Goal: Information Seeking & Learning: Find specific fact

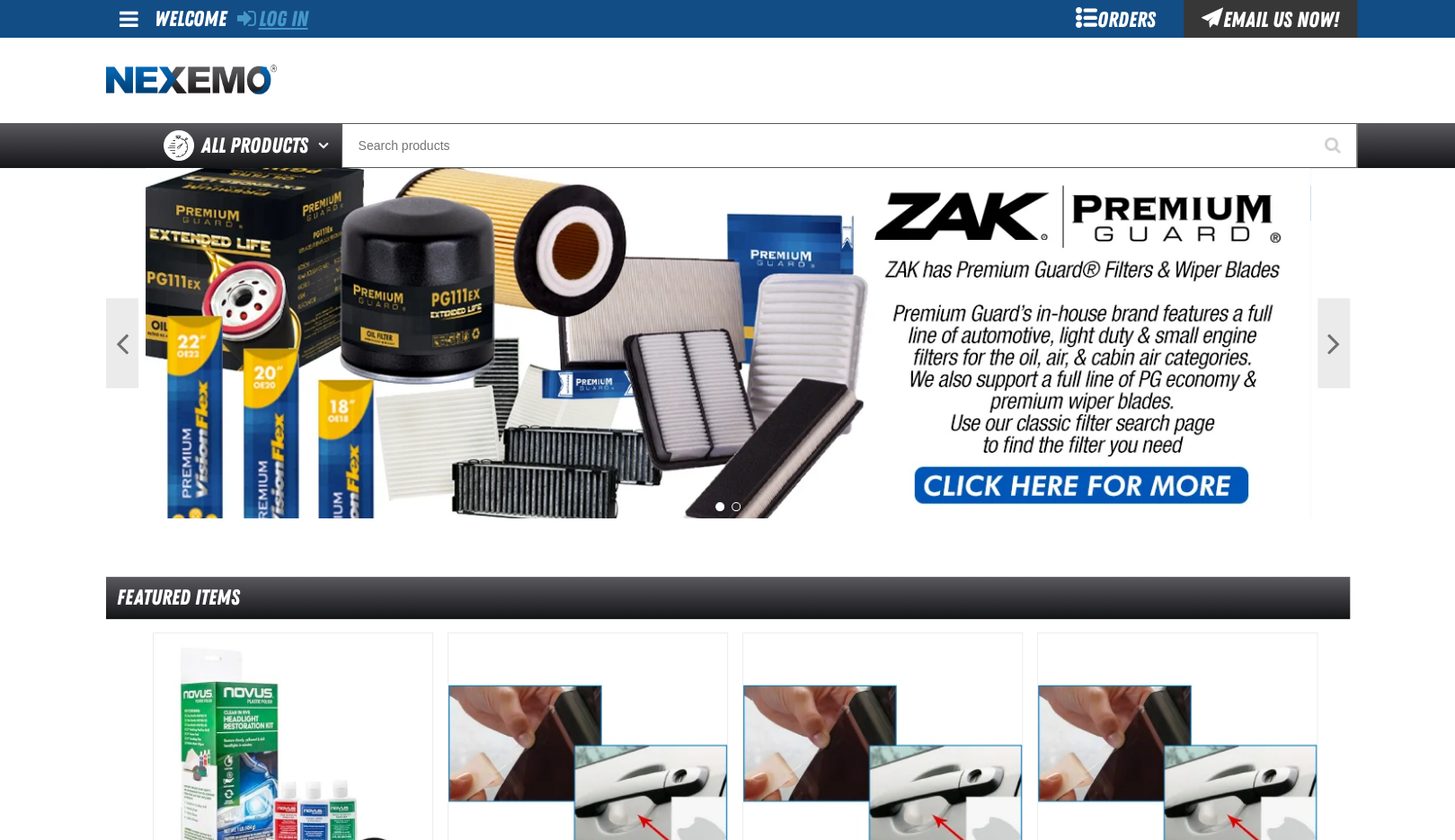
click at [279, 23] on link "Log In" at bounding box center [273, 19] width 71 height 25
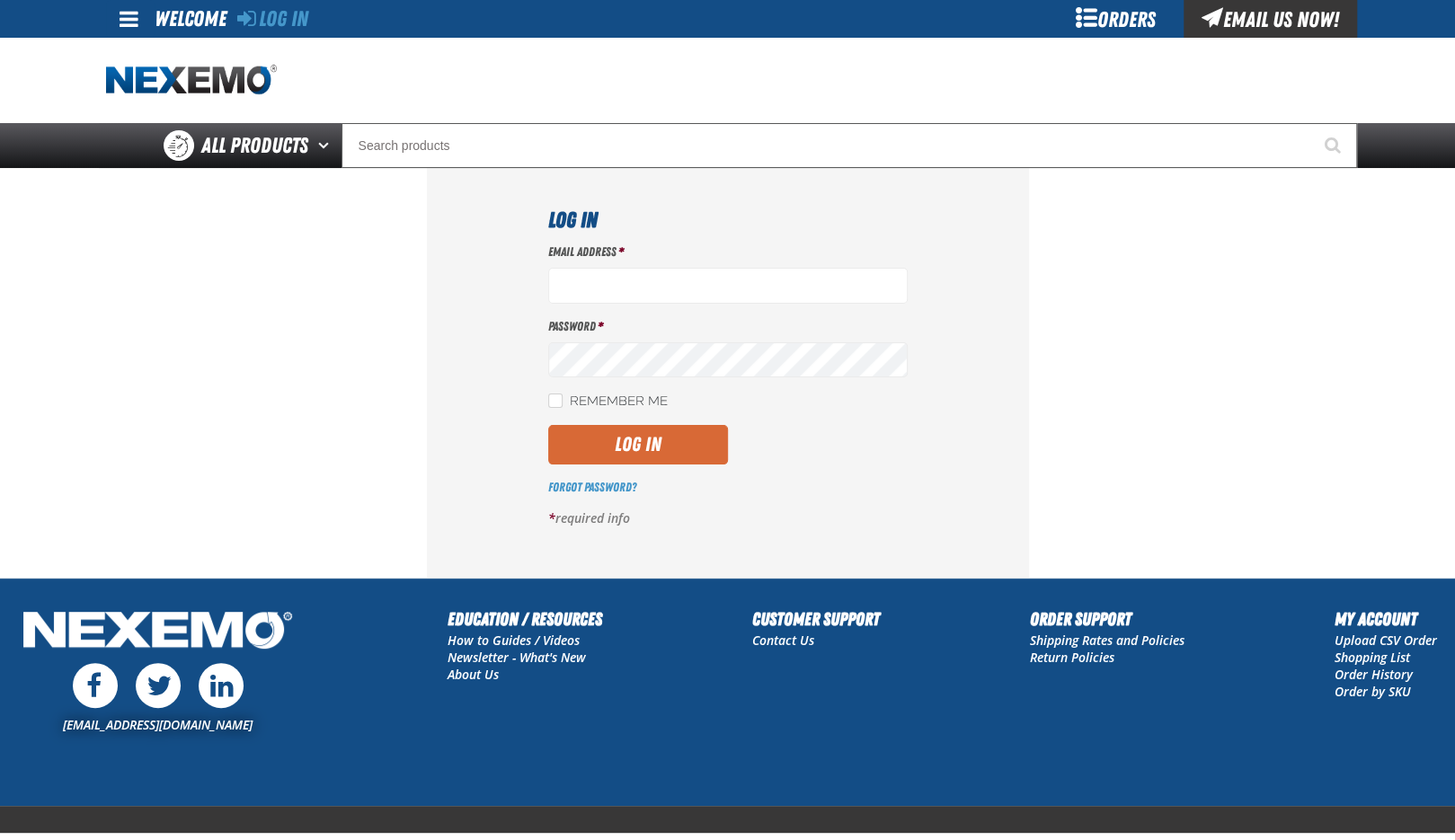
type input "asellers@zakproducts.com"
click at [638, 447] on button "Log In" at bounding box center [638, 444] width 180 height 40
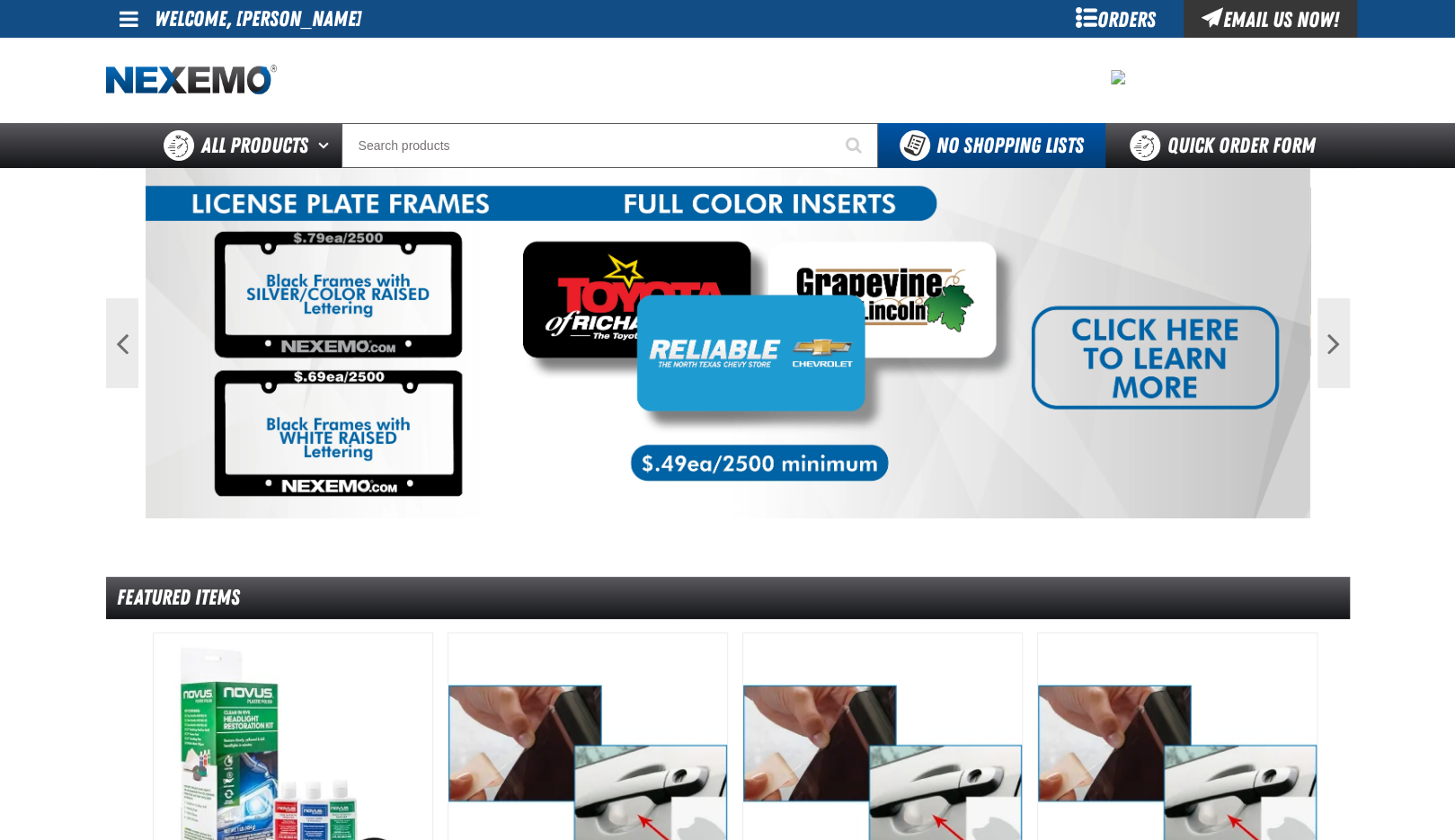
drag, startPoint x: 575, startPoint y: 387, endPoint x: 587, endPoint y: 263, distance: 124.6
click at [576, 387] on img at bounding box center [728, 343] width 1165 height 350
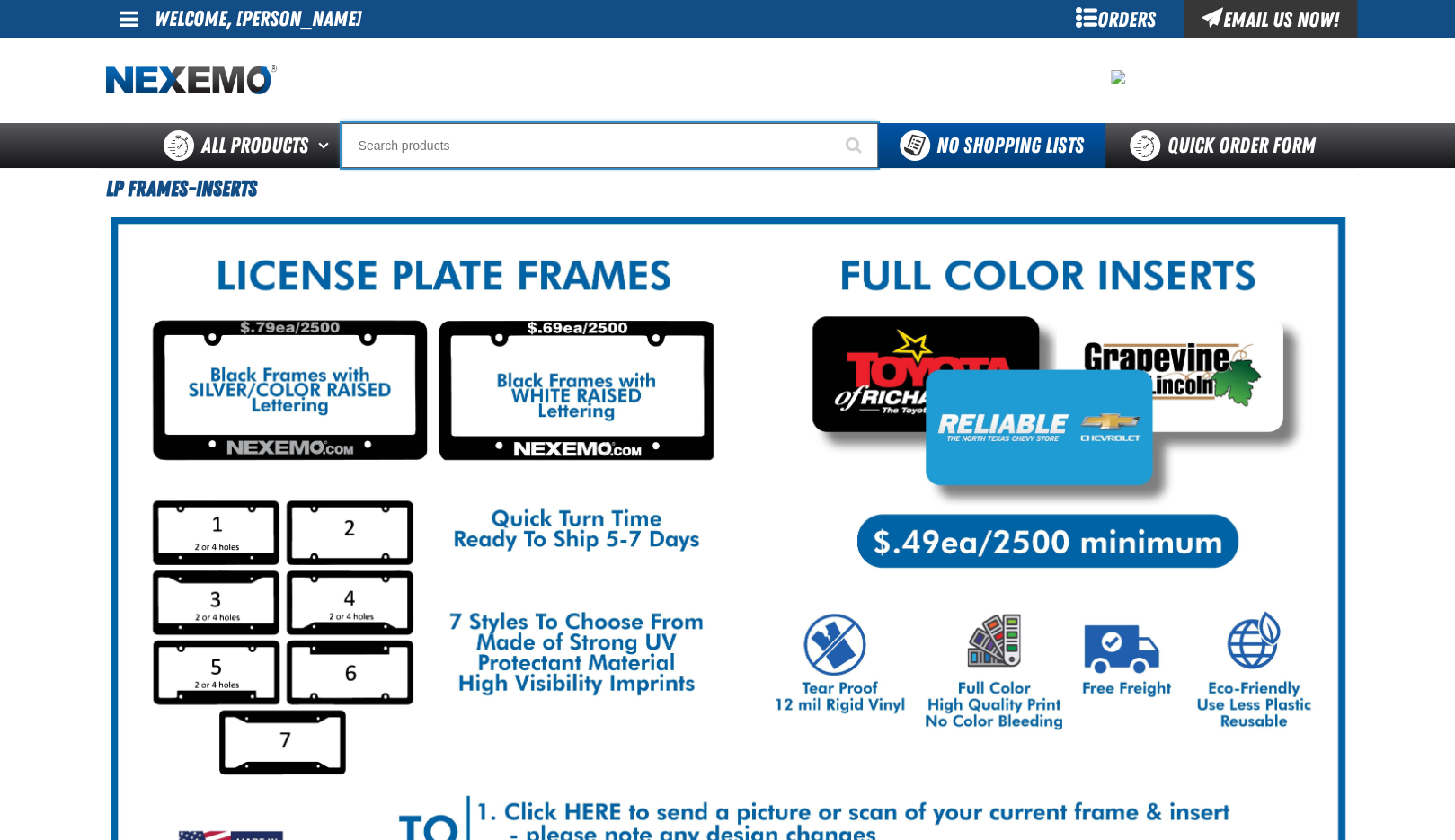
paste input "17801-F0050"
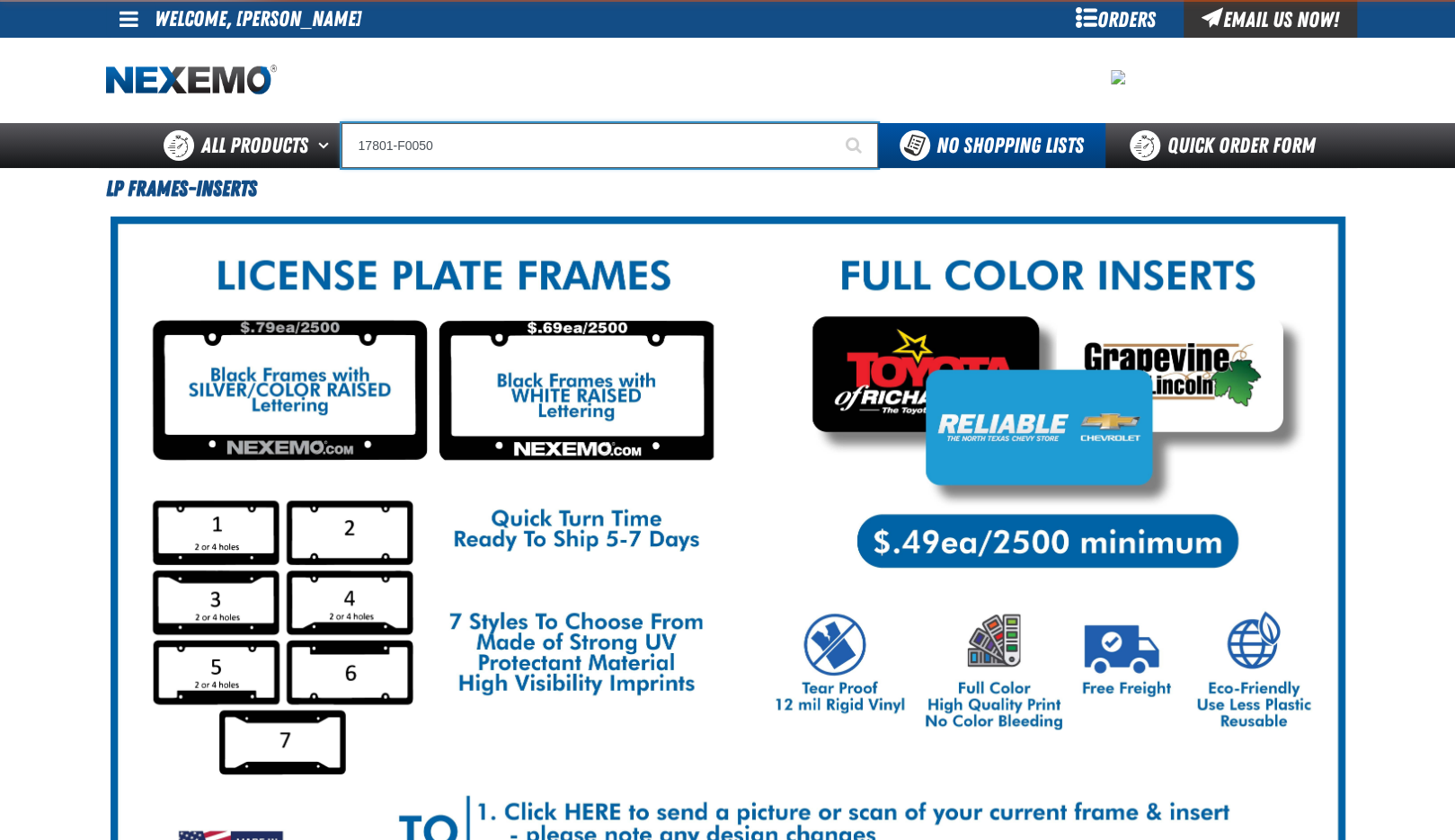
type input "17801-F0050"
click at [833, 123] on button "Start Searching" at bounding box center [856, 145] width 45 height 45
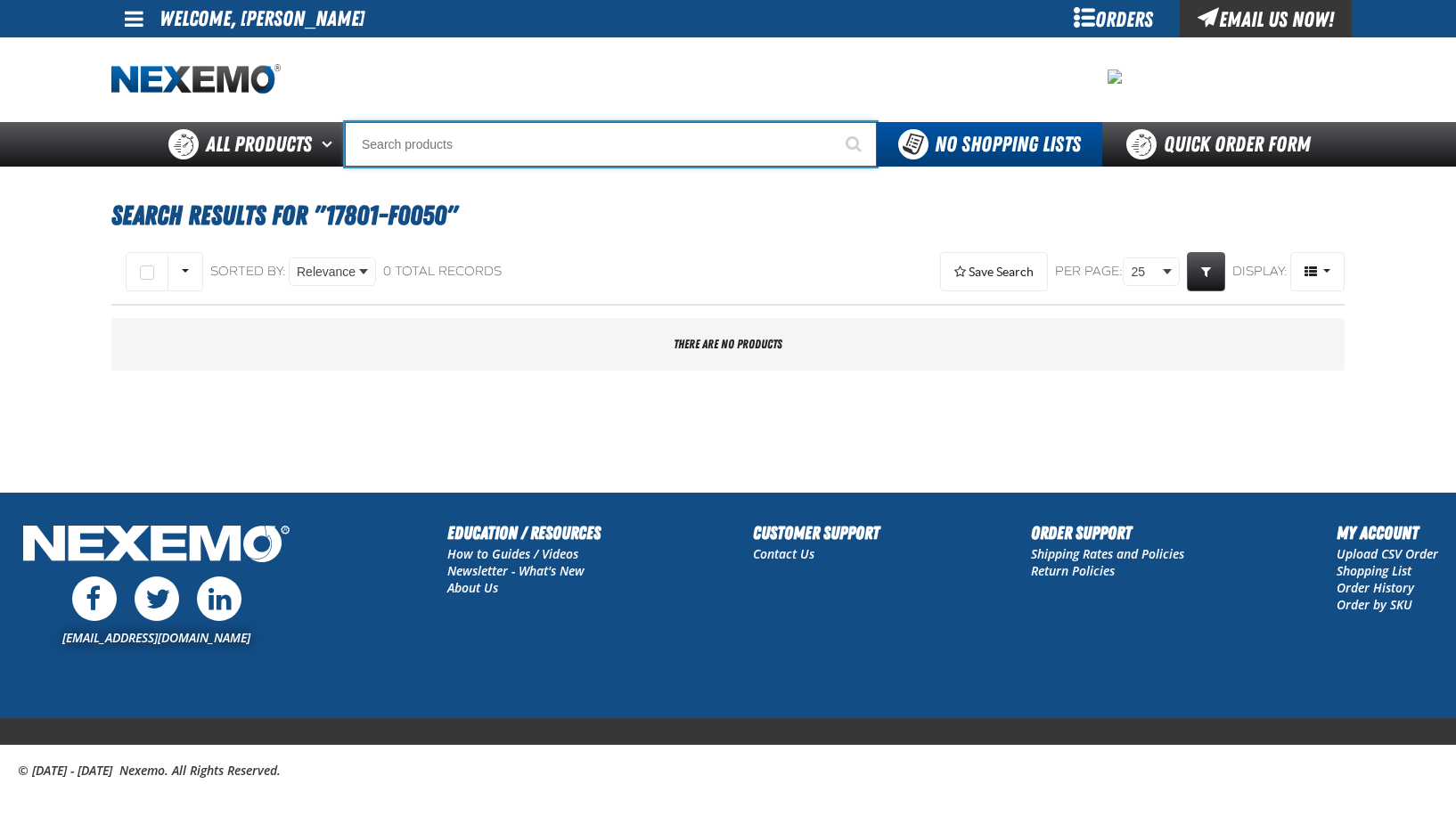
click at [484, 147] on input "Search" at bounding box center [611, 144] width 532 height 45
click at [413, 137] on input "Search" at bounding box center [611, 144] width 532 height 45
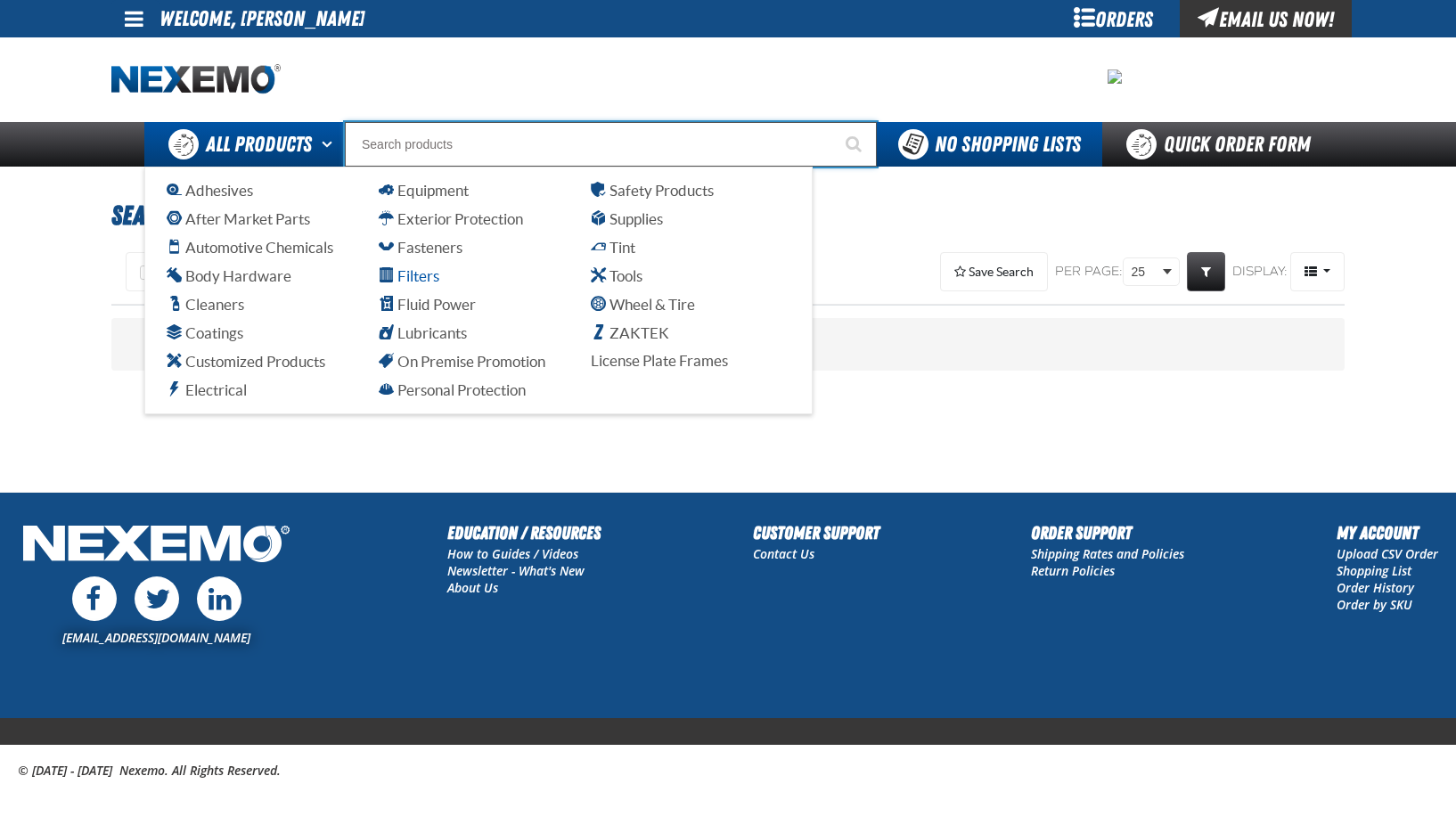
click at [418, 277] on span "Filters" at bounding box center [409, 275] width 61 height 17
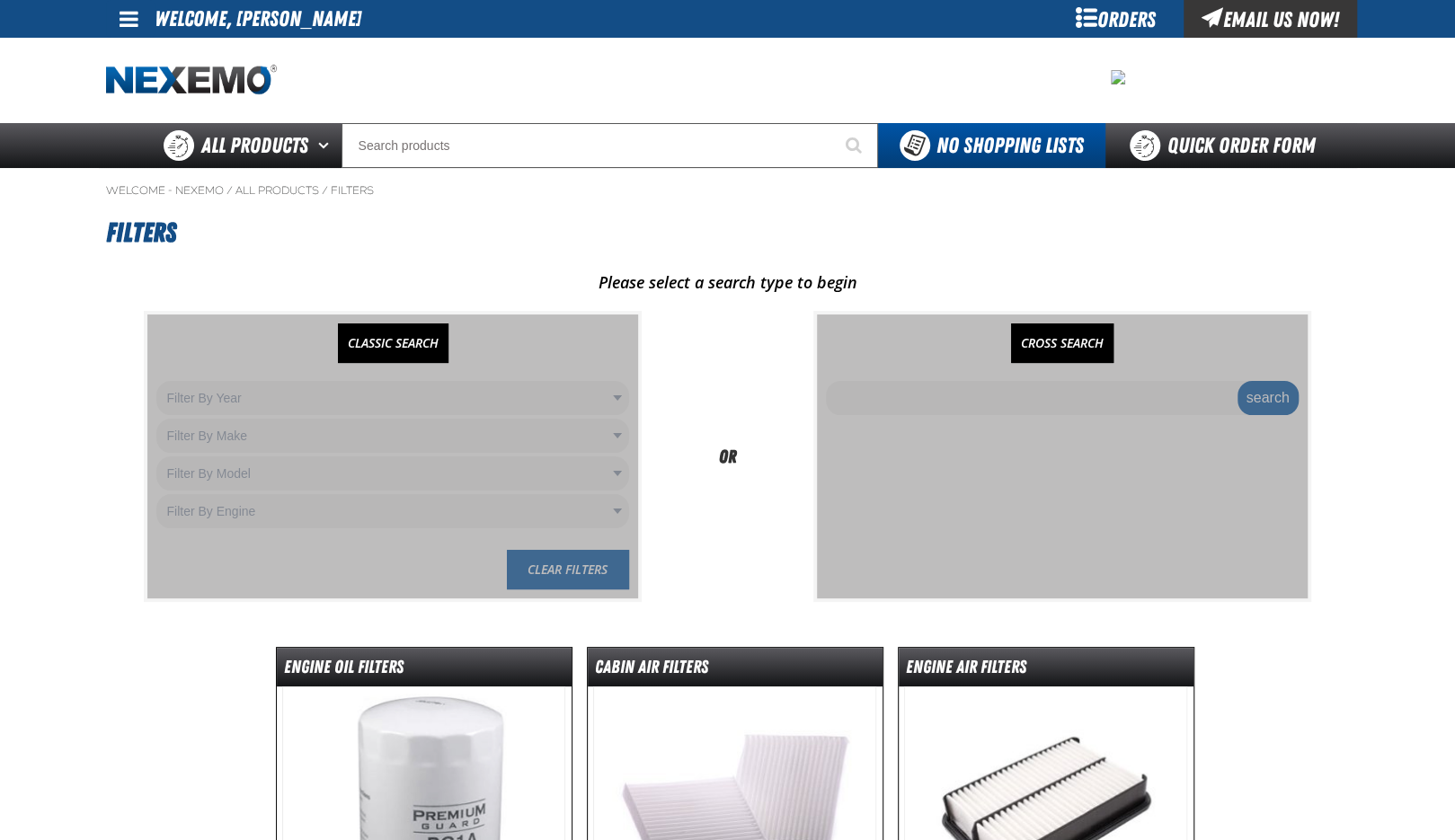
click at [1048, 357] on link "CROSS SEARCH" at bounding box center [1062, 343] width 102 height 40
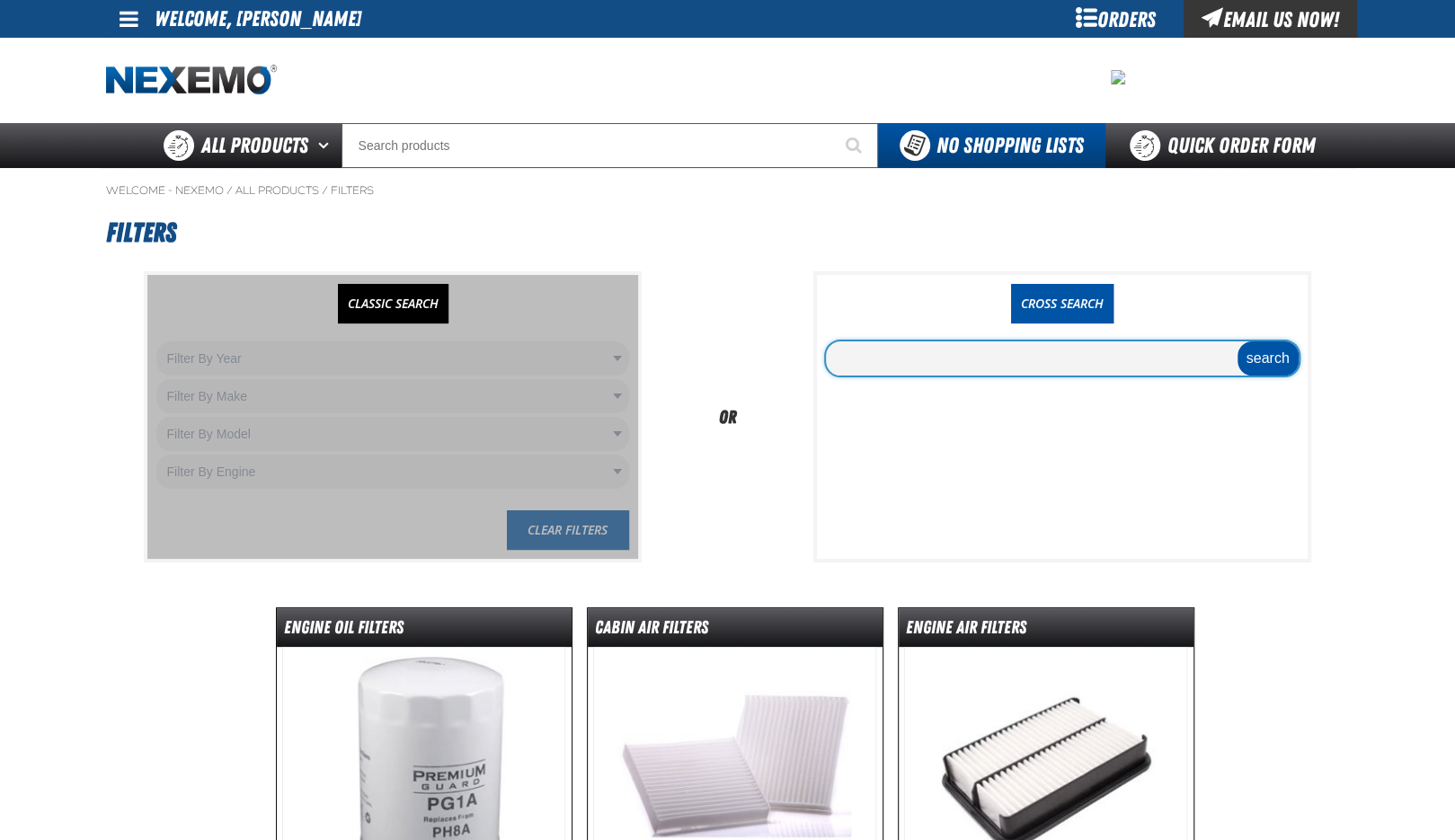
paste input "17801-F0050"
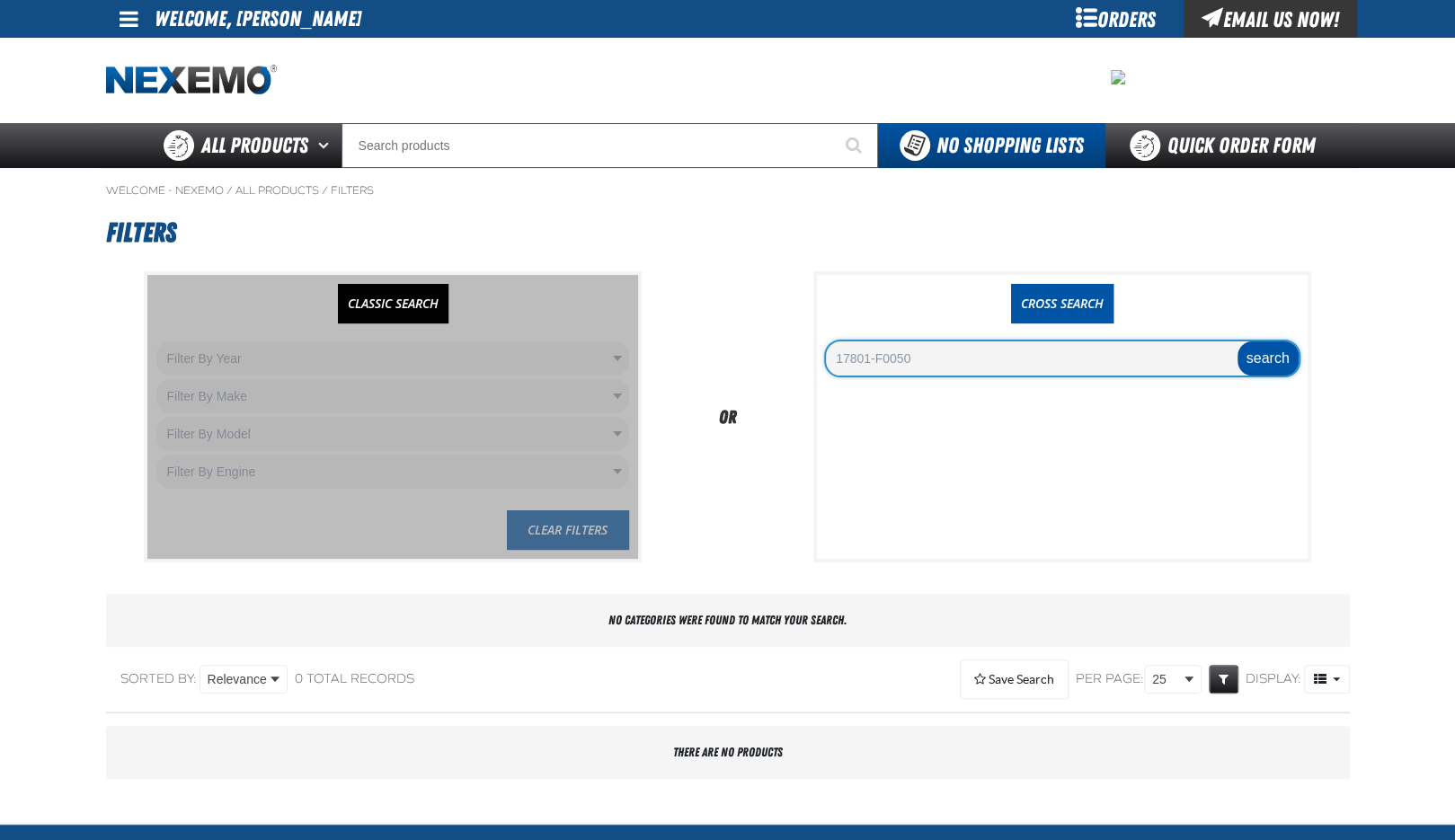
click at [978, 368] on input "17801-F0050" at bounding box center [1062, 359] width 473 height 34
type input "17801-0P100"
click at [387, 305] on link "CLASSIC SEARCH" at bounding box center [393, 303] width 110 height 40
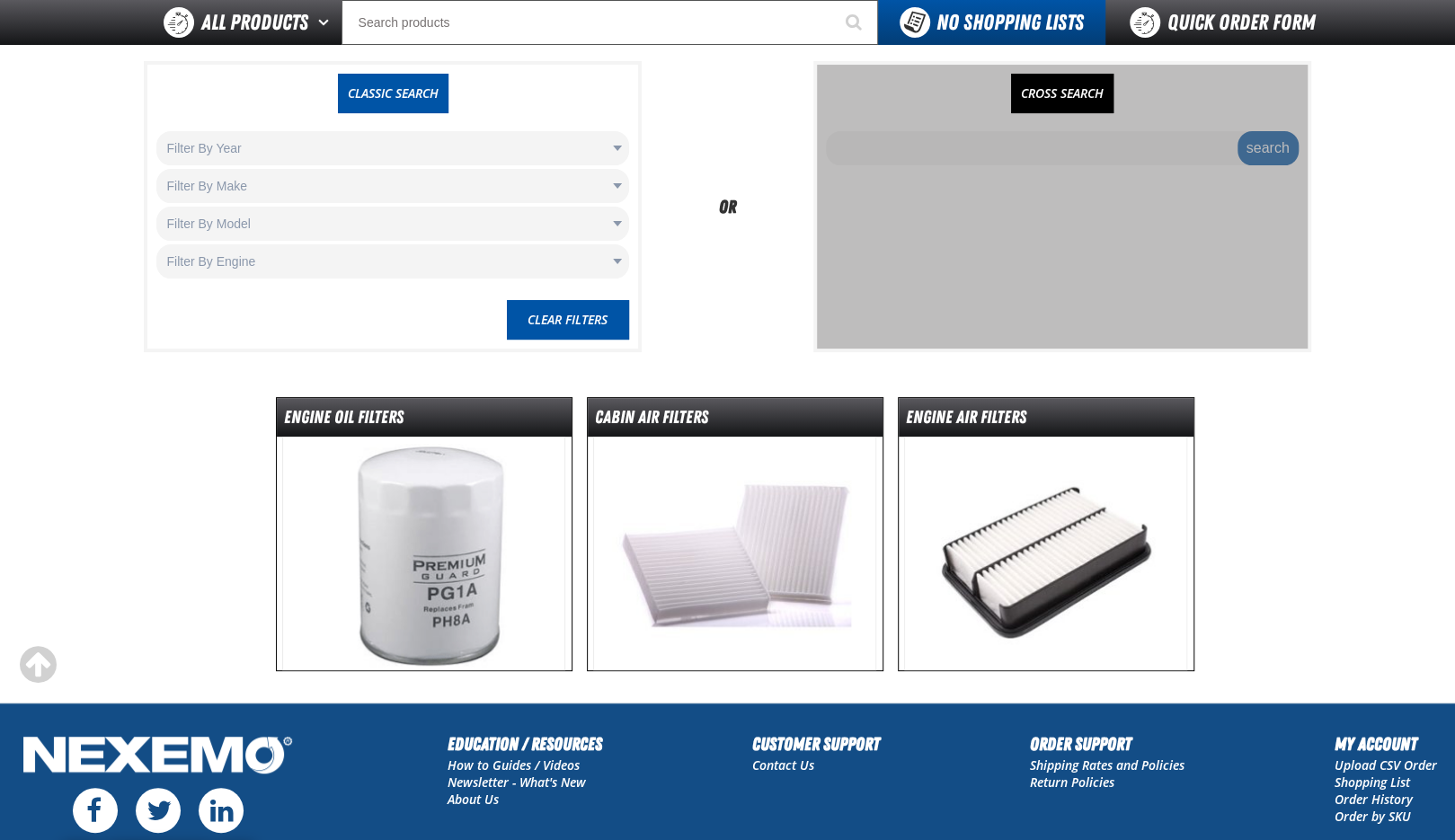
scroll to position [165, 0]
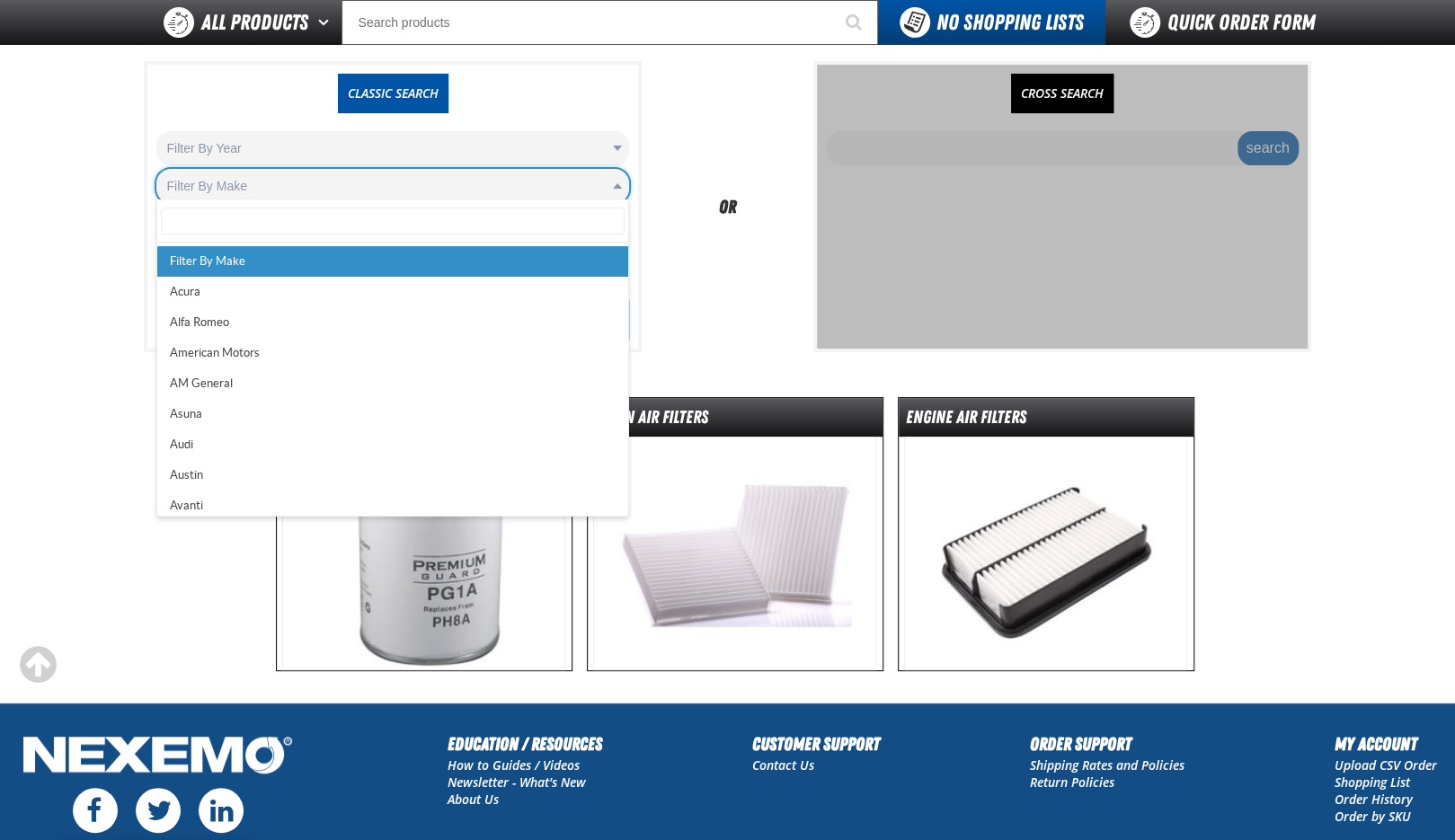
click at [339, 178] on body "Skip to Main Content Staging Site 5.1 Upgrade Site My Account My Account Suppor…" at bounding box center [728, 441] width 1455 height 1212
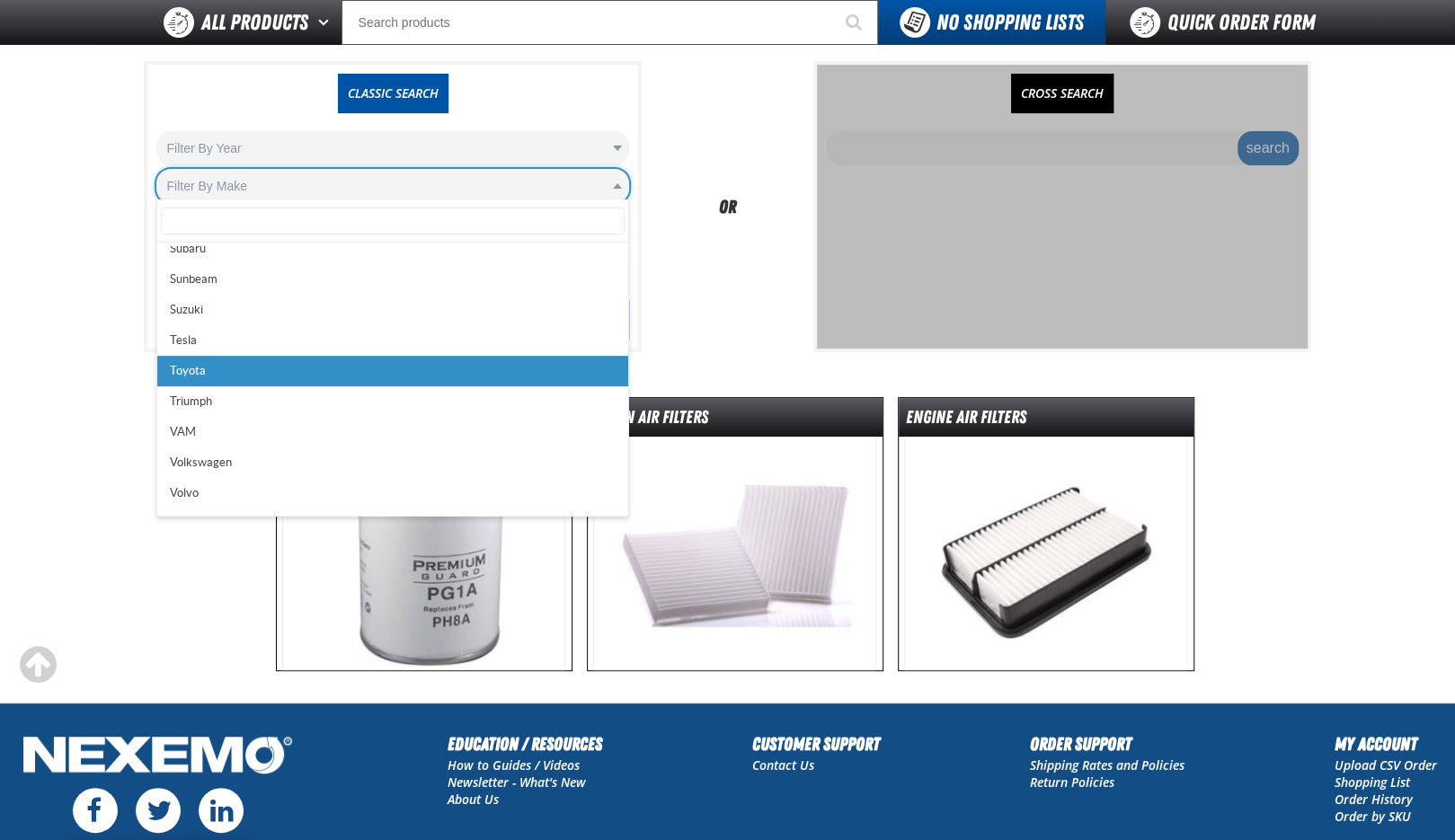
scroll to position [0, 0]
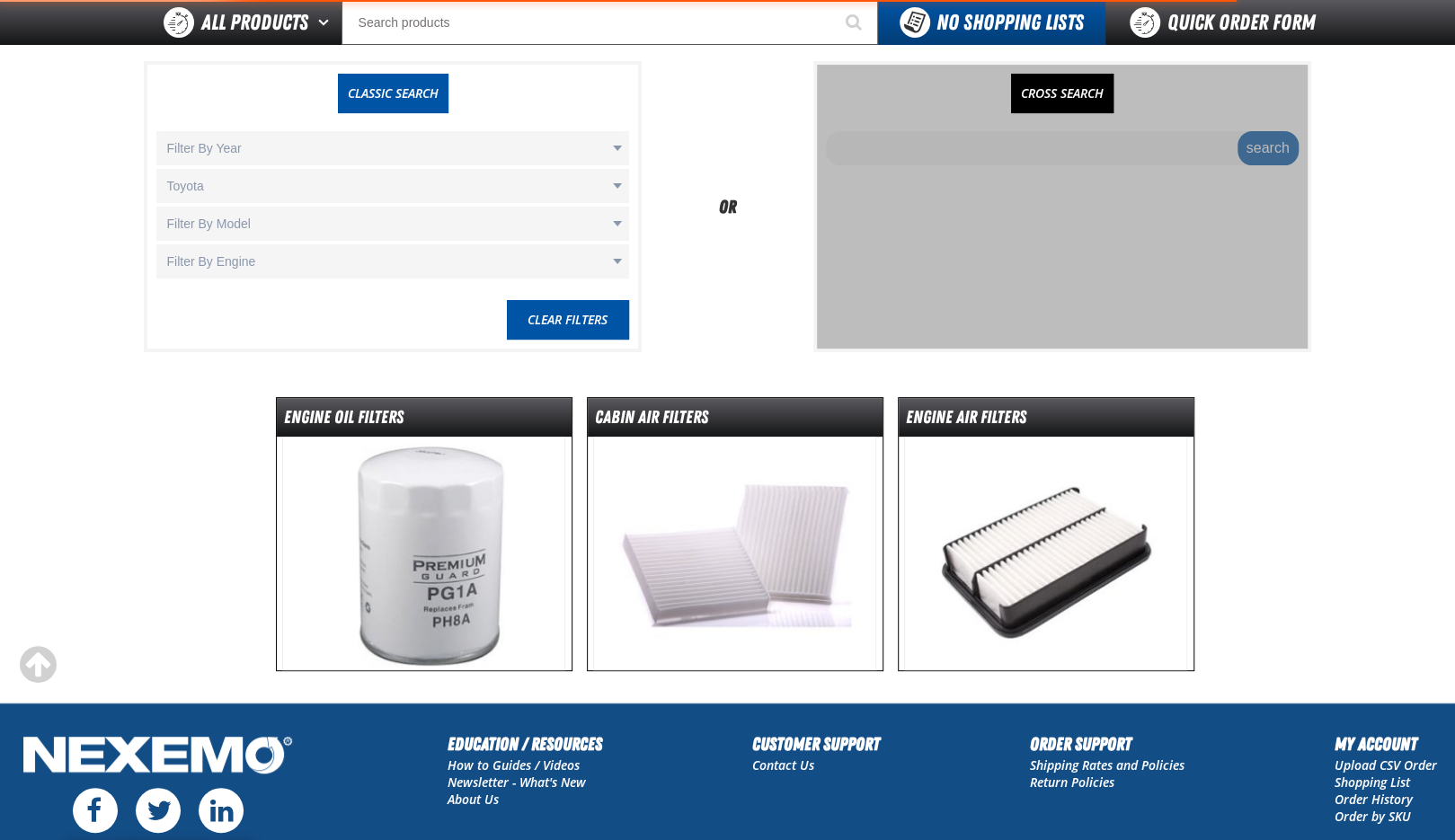
select select "Toyota"
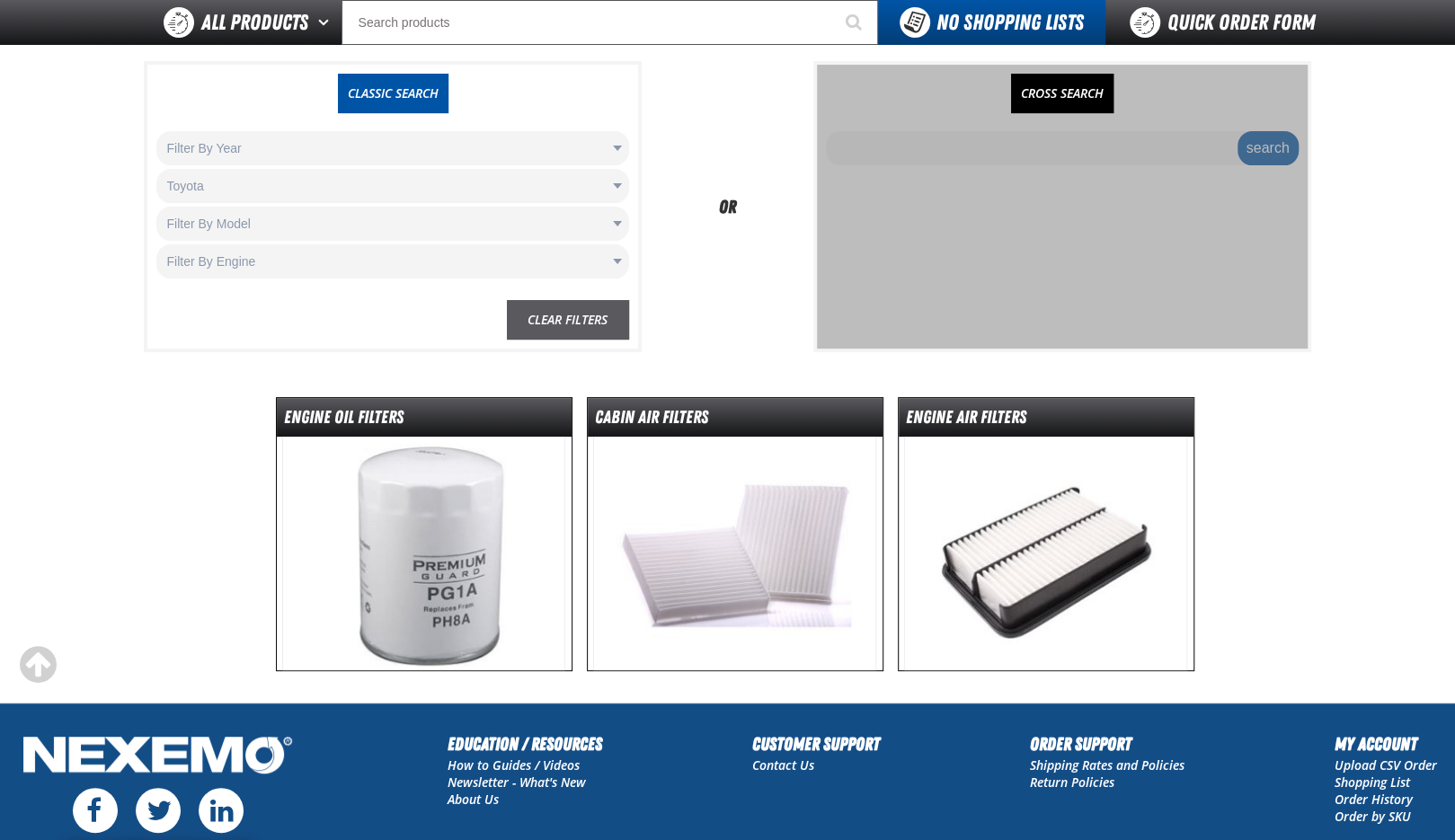
click at [560, 324] on link "Clear Filters" at bounding box center [568, 320] width 122 height 40
click at [363, 222] on body "Skip to Main Content Staging Site 5.1 Upgrade Site My Account My Account Suppor…" at bounding box center [728, 441] width 1455 height 1212
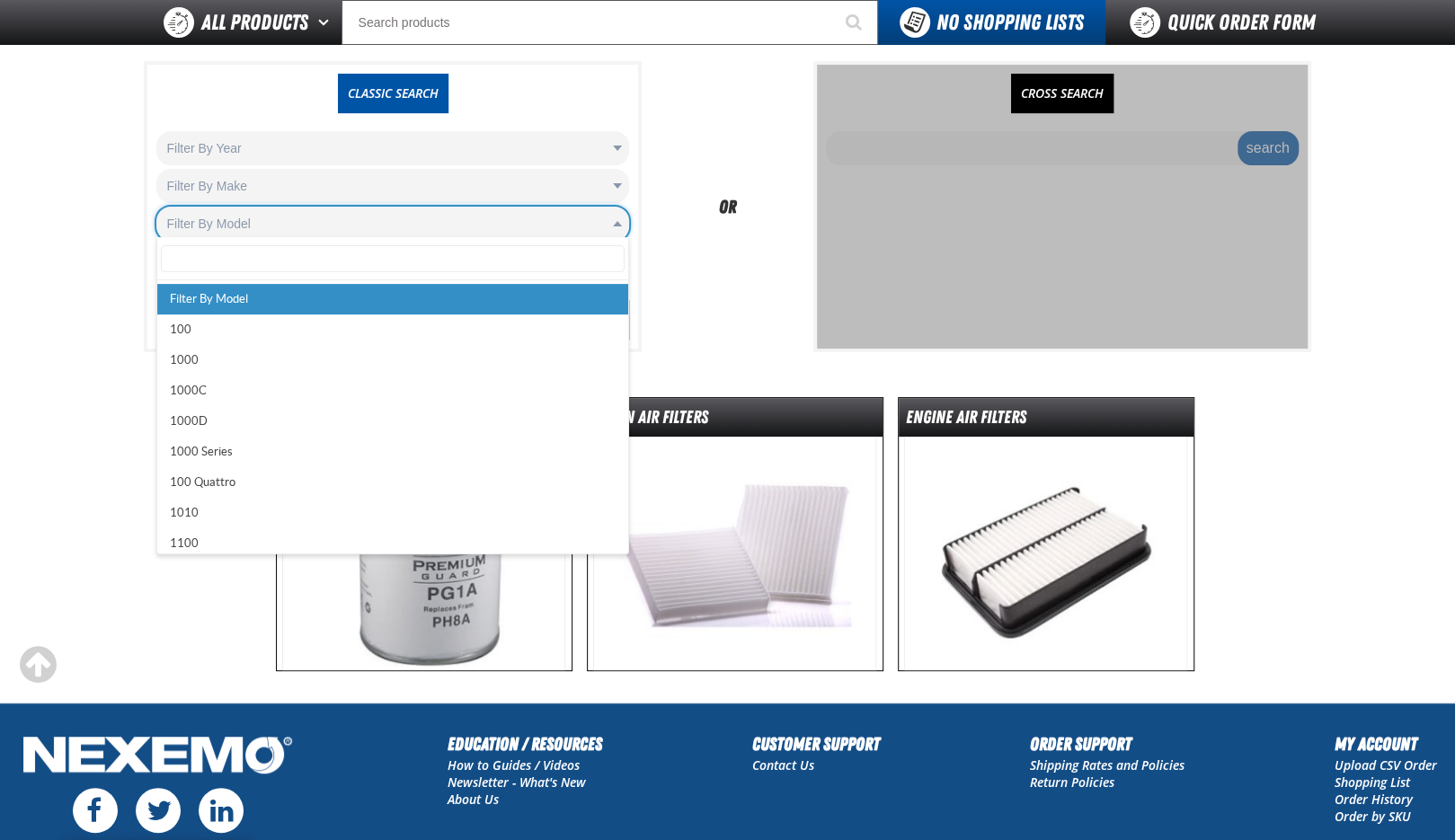
click at [333, 238] on div at bounding box center [392, 259] width 471 height 42
click at [332, 229] on body "Skip to Main Content Staging Site 5.1 Upgrade Site My Account My Account Suppor…" at bounding box center [728, 441] width 1455 height 1212
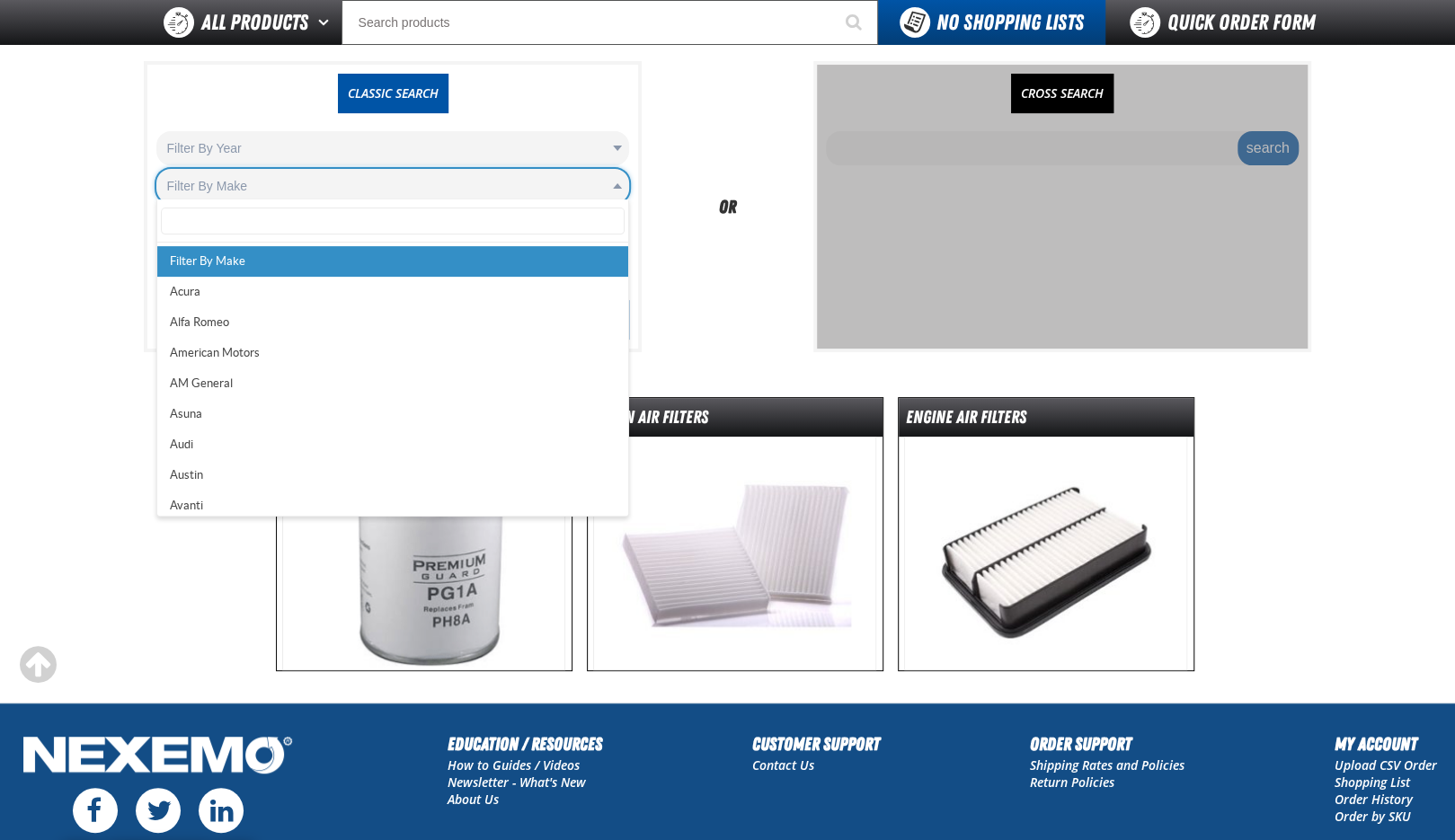
click at [325, 191] on body "Skip to Main Content Staging Site 5.1 Upgrade Site My Account My Account Suppor…" at bounding box center [728, 441] width 1455 height 1212
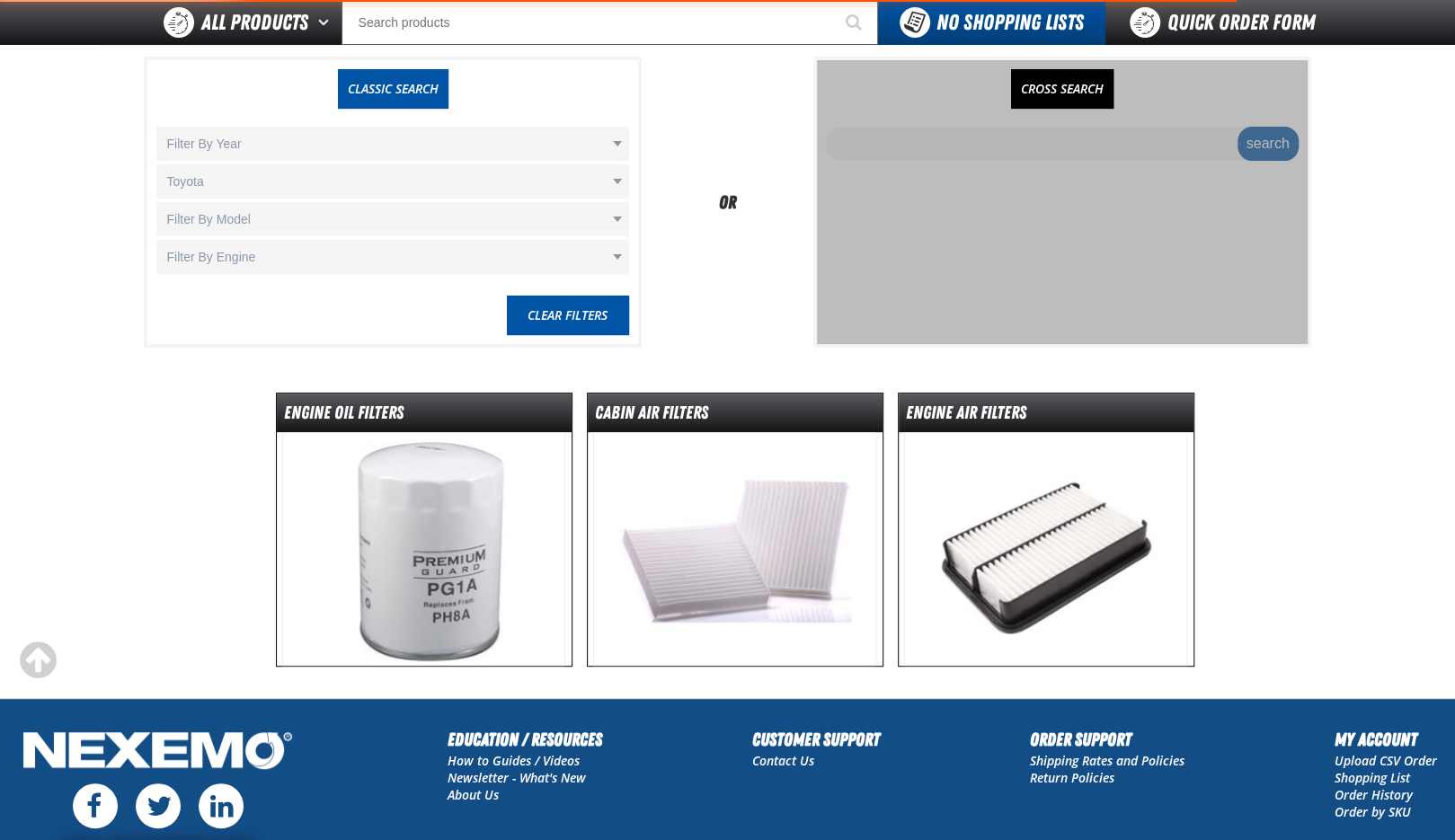
scroll to position [171, 0]
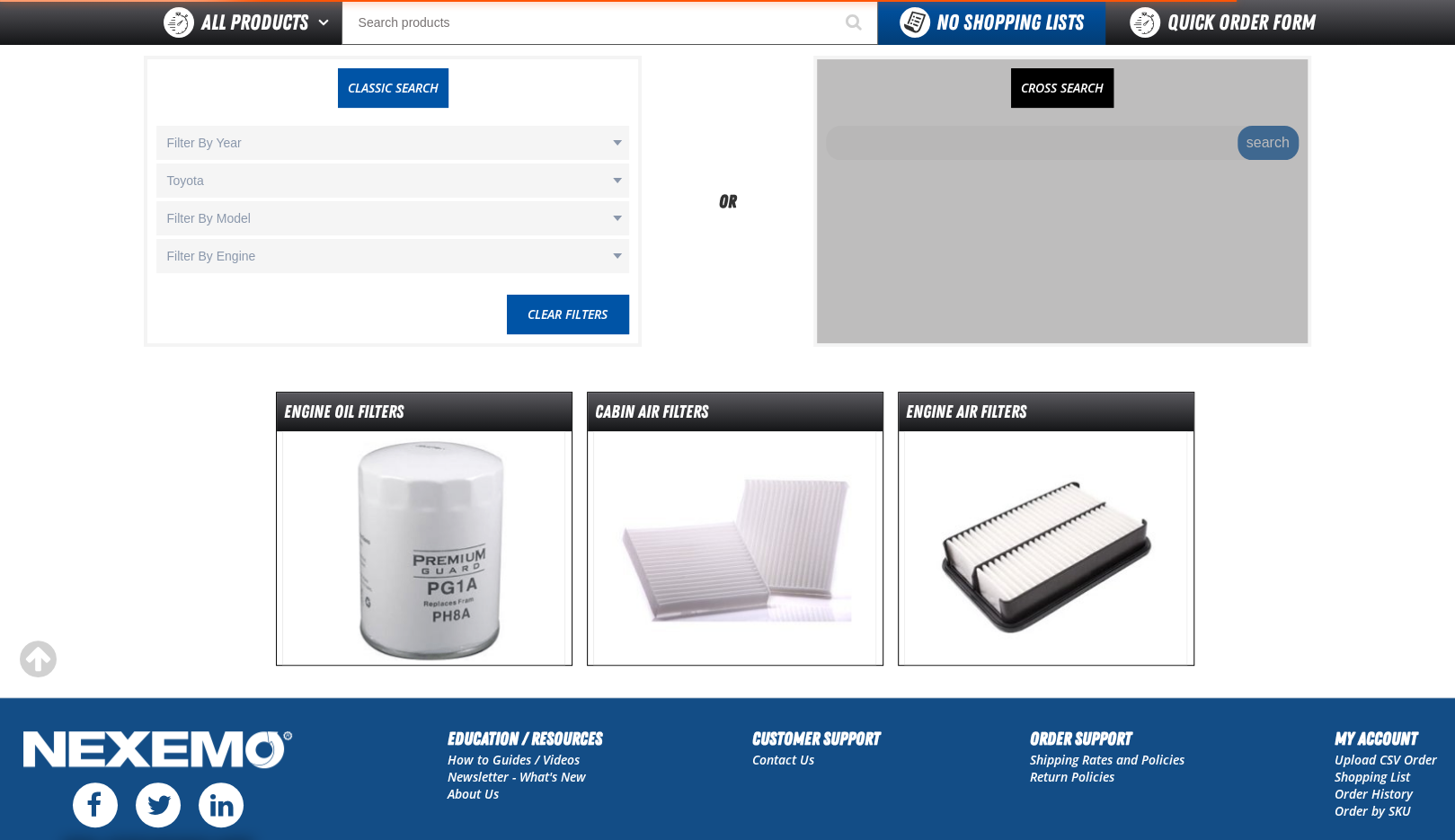
select select "Toyota"
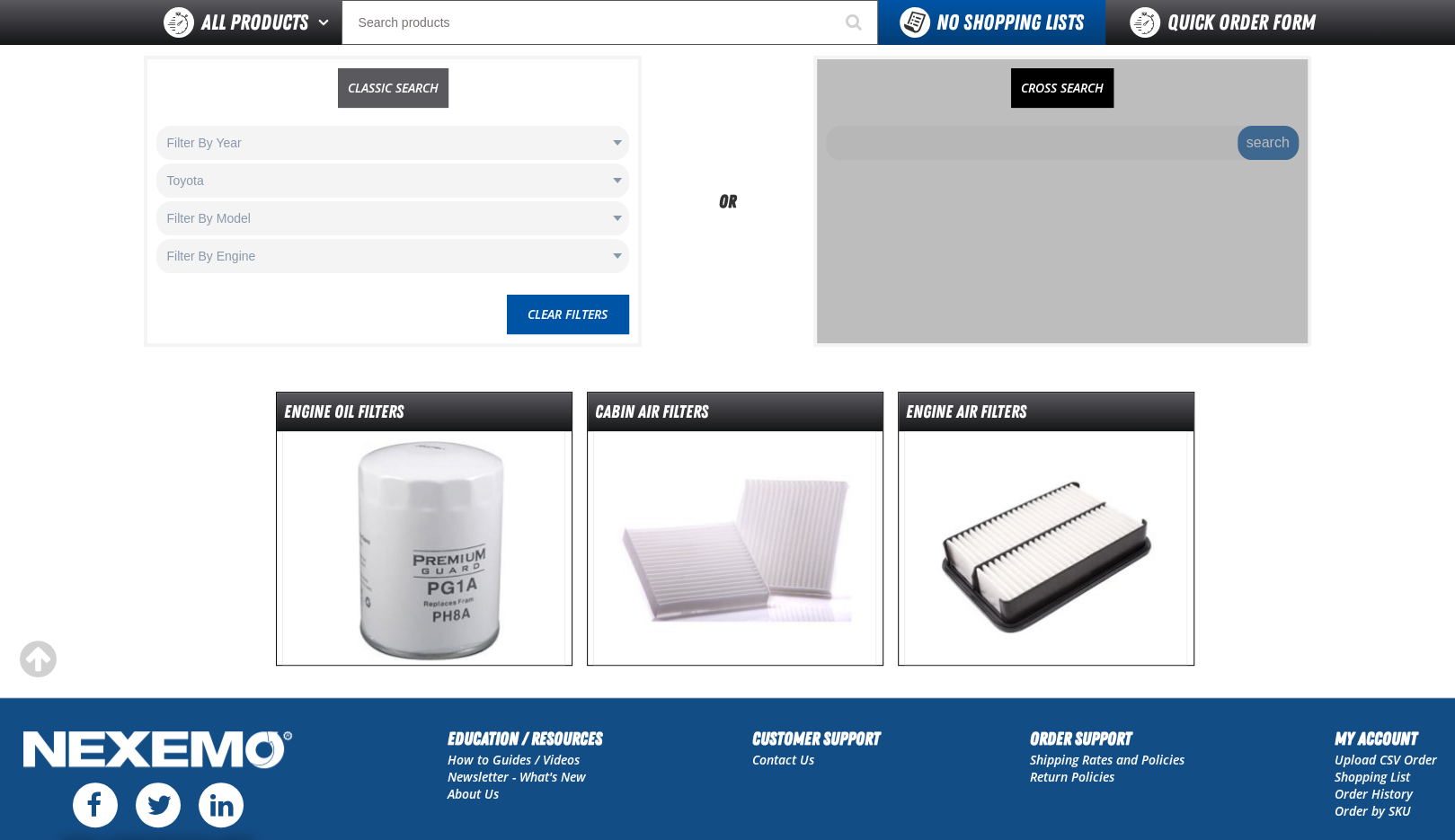
click at [392, 83] on link "CLASSIC SEARCH" at bounding box center [393, 89] width 110 height 40
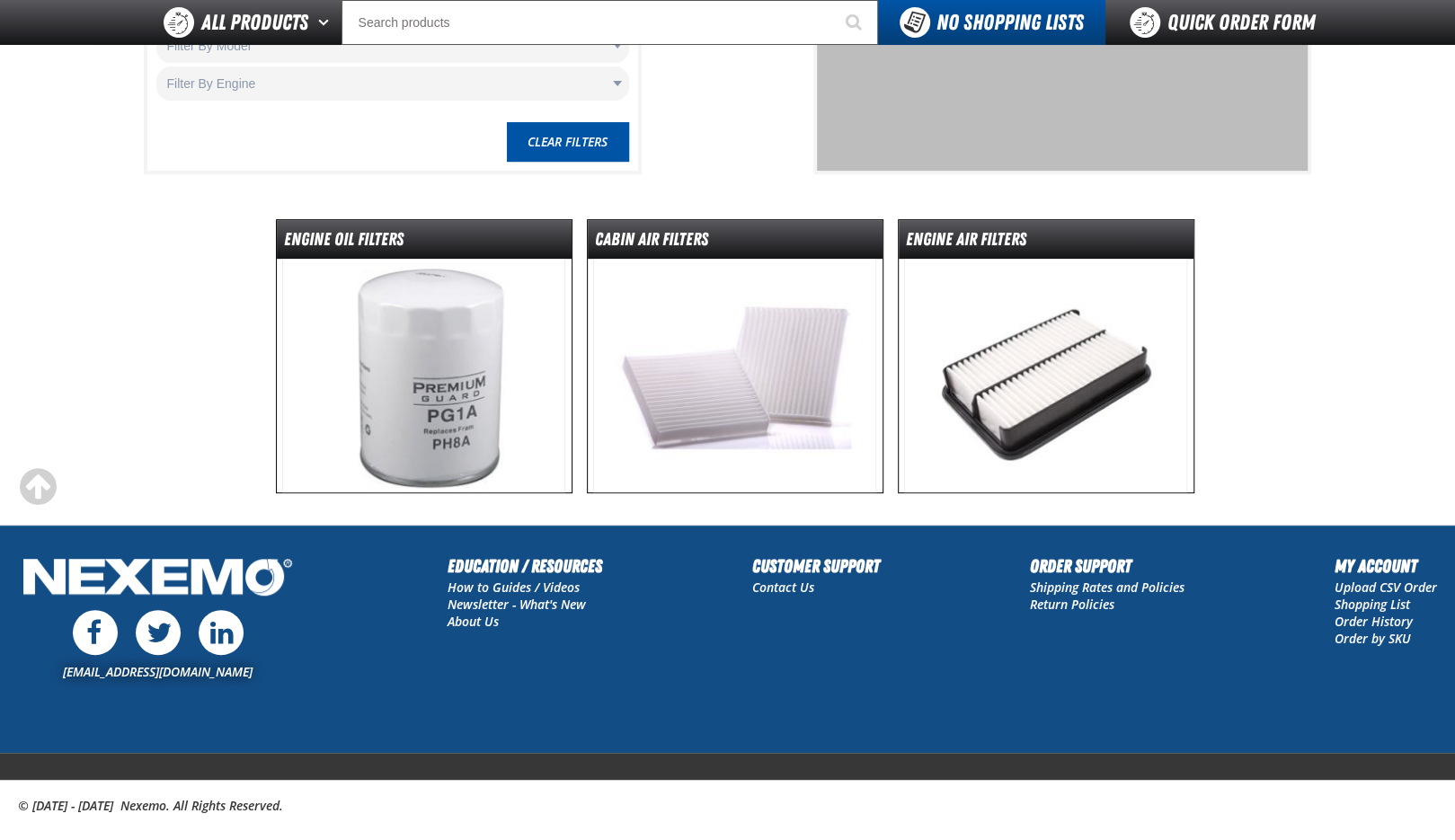
scroll to position [344, 0]
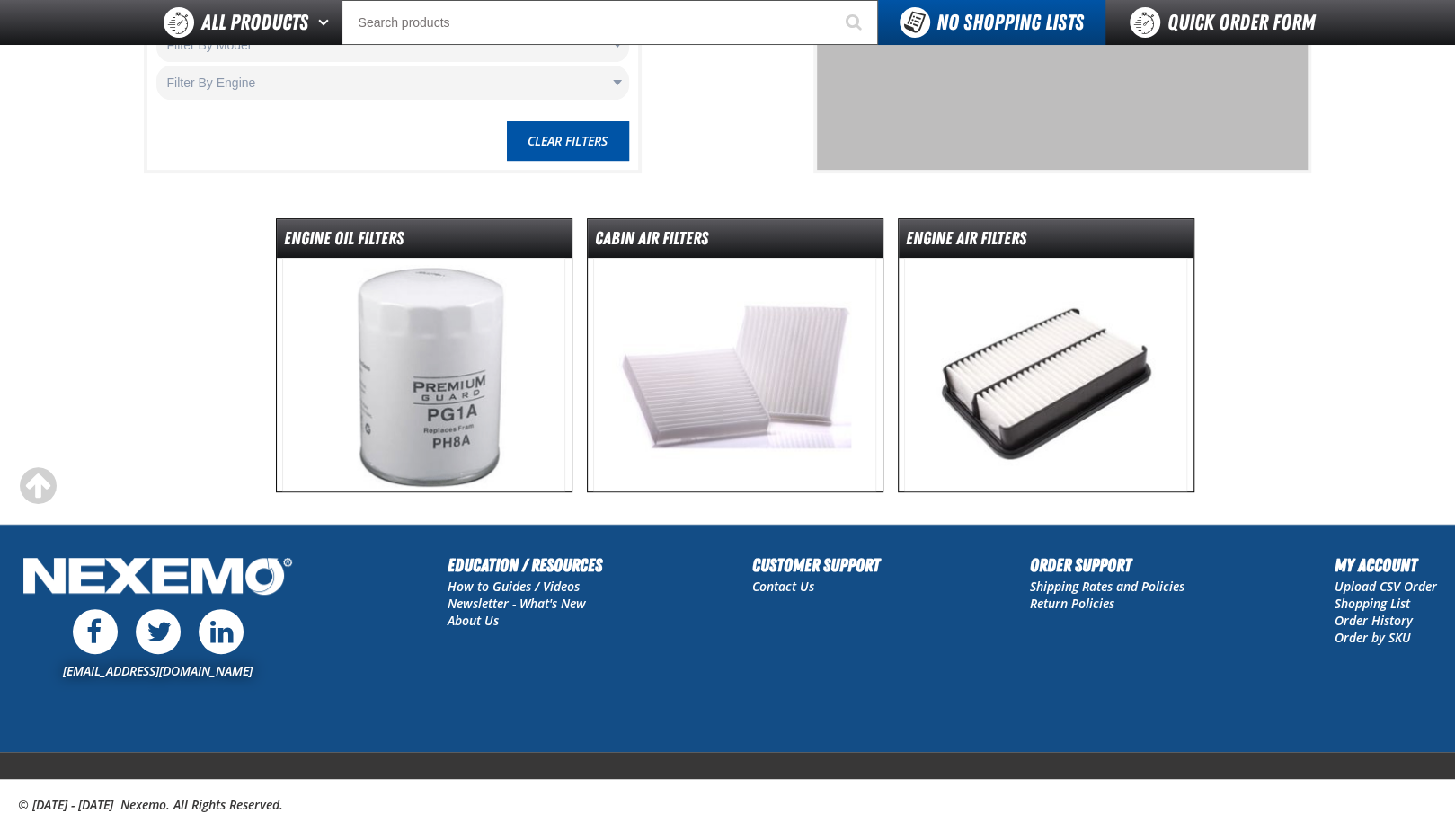
click at [1033, 371] on img at bounding box center [1045, 374] width 283 height 234
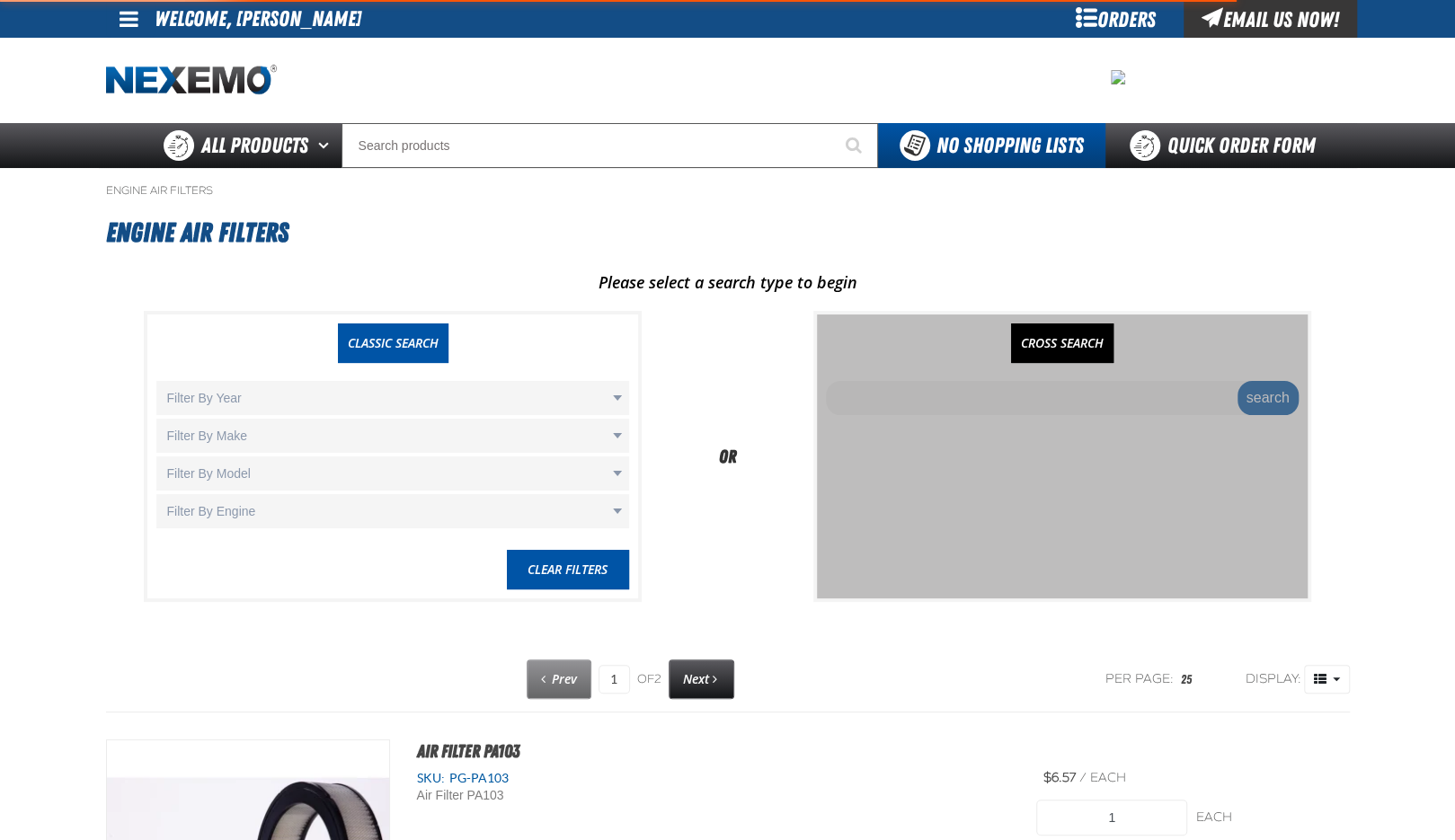
select select "Toyota"
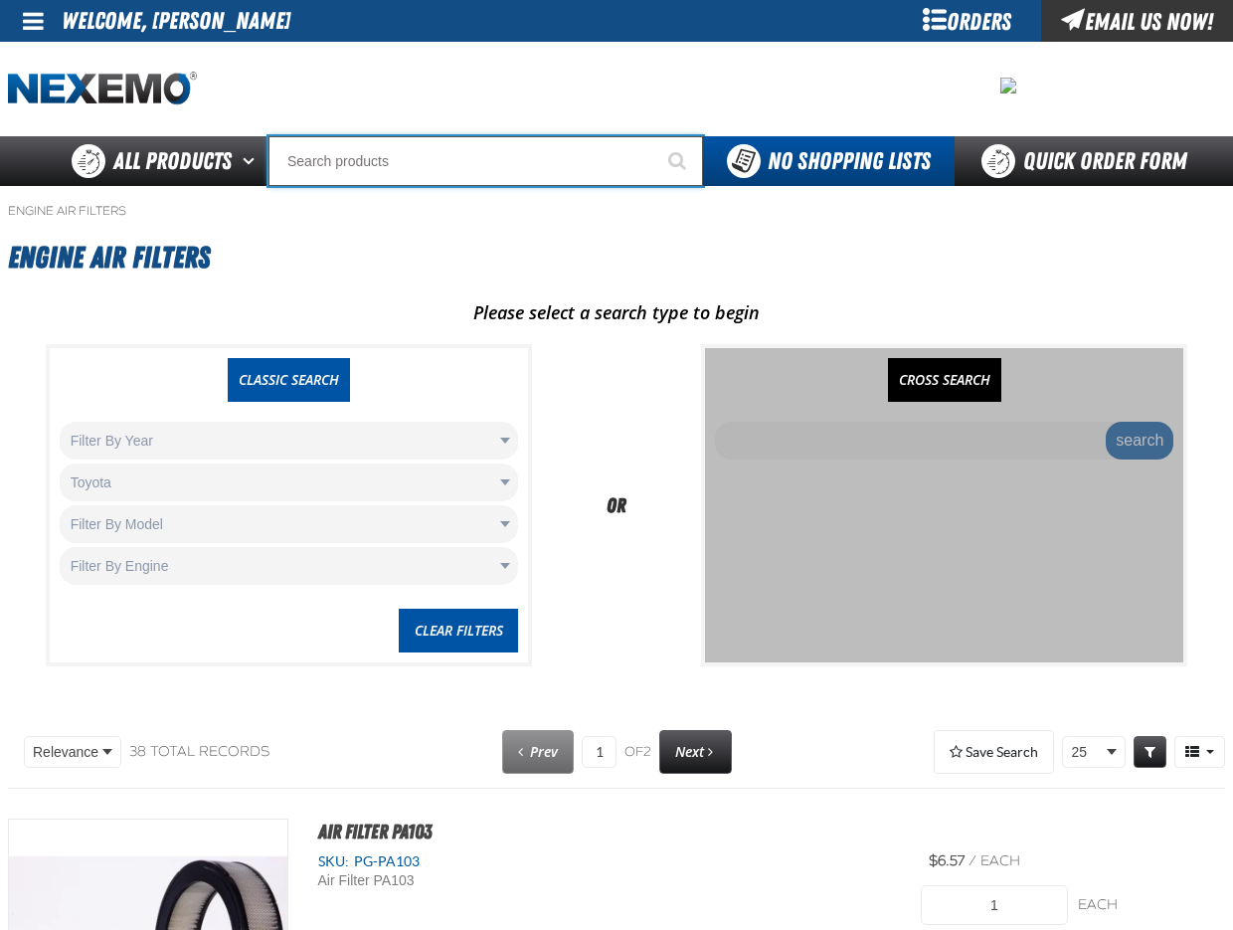
paste input "PC5667X"
type input "PC5667X"
click at [653, 136] on button "Start Searching" at bounding box center [678, 161] width 50 height 50
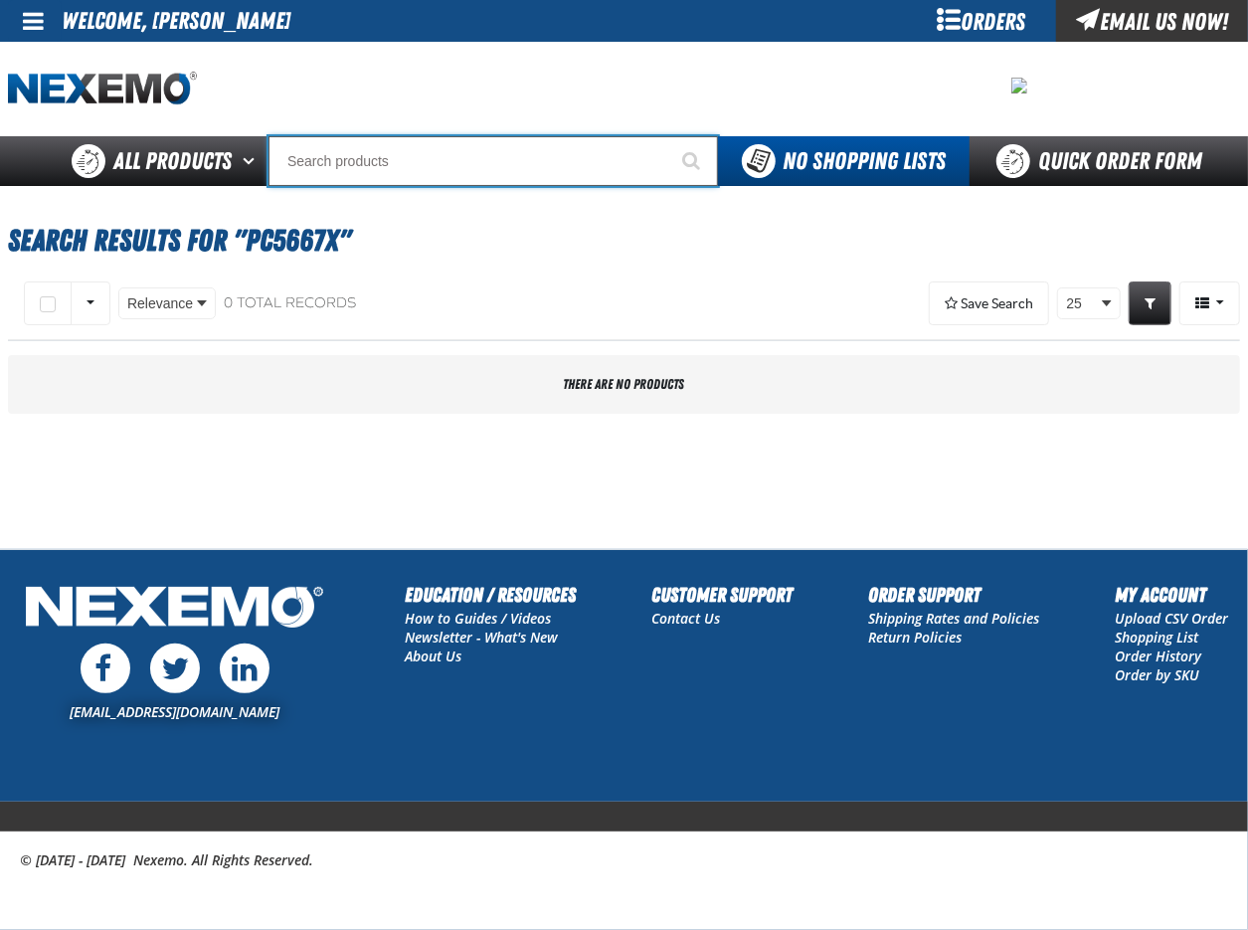
paste input "PC5667X"
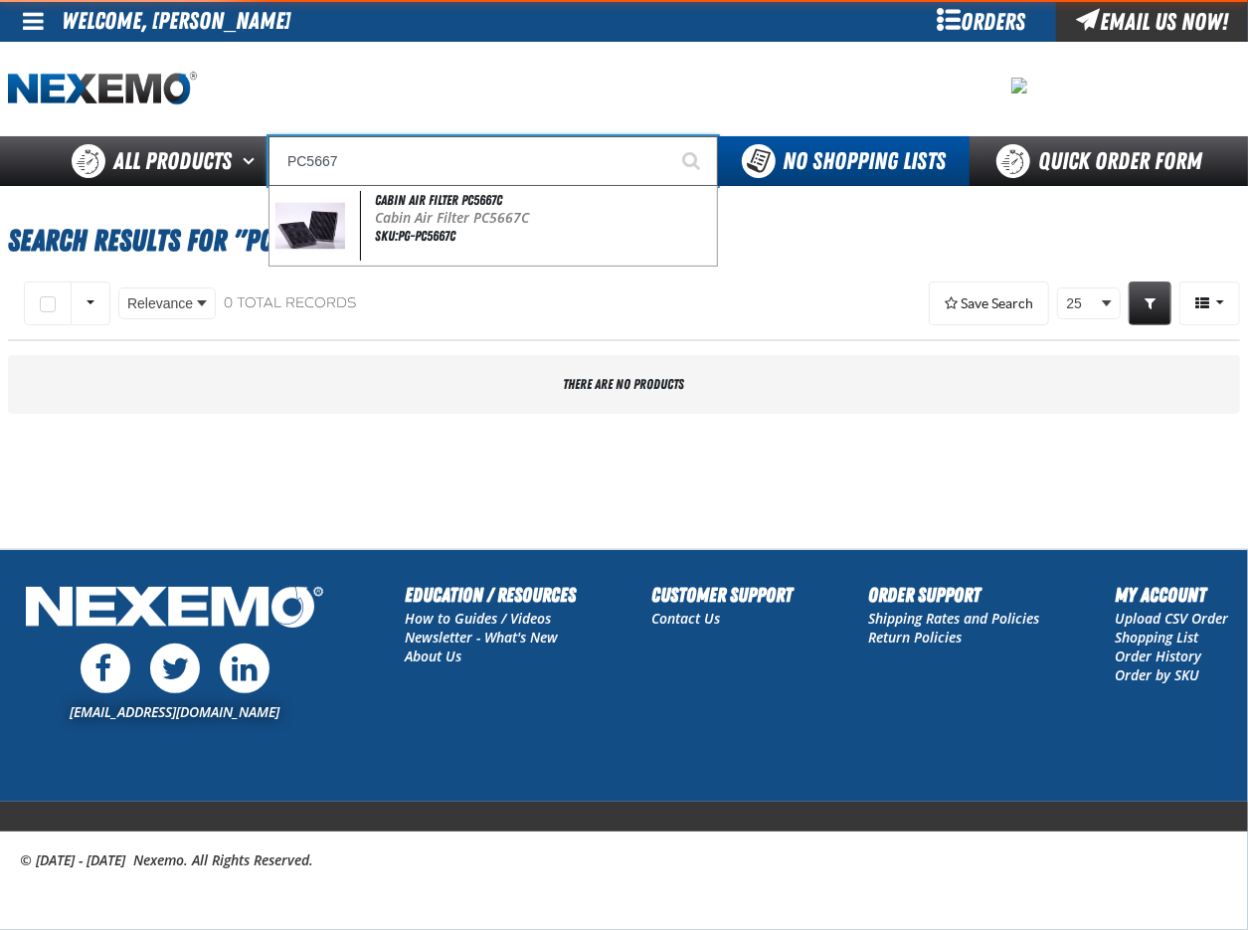
type input "PC5667"
click at [668, 136] on button "Start Searching" at bounding box center [693, 161] width 50 height 50
